Goal: Transaction & Acquisition: Book appointment/travel/reservation

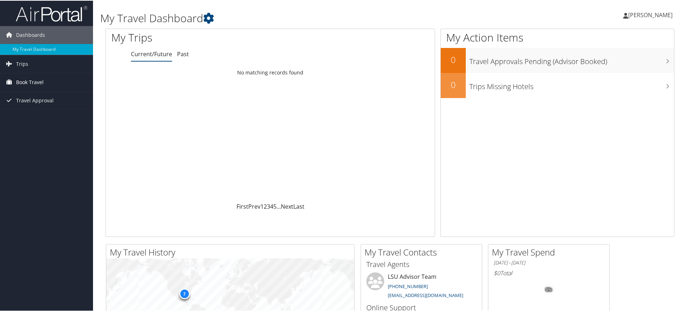
click at [30, 84] on span "Book Travel" at bounding box center [30, 82] width 28 height 18
click at [38, 105] on link "Book/Manage Online Trips" at bounding box center [46, 106] width 93 height 11
click at [38, 62] on link "Trips" at bounding box center [46, 63] width 93 height 18
click at [29, 114] on span "Book Travel" at bounding box center [30, 114] width 28 height 18
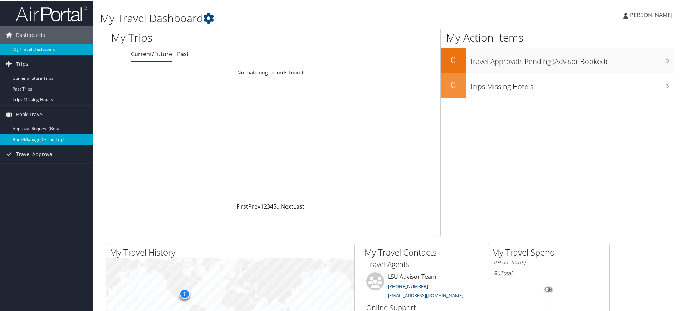
click at [45, 138] on link "Book/Manage Online Trips" at bounding box center [46, 138] width 93 height 11
